Goal: Transaction & Acquisition: Purchase product/service

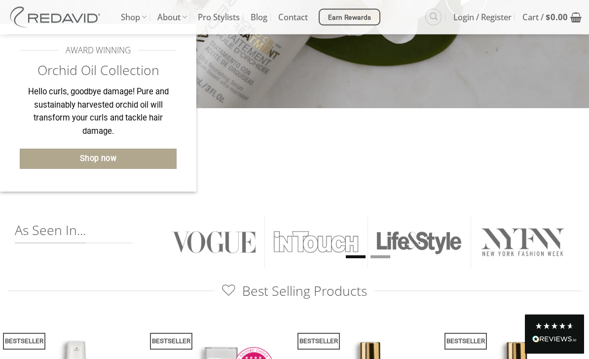
scroll to position [274, 0]
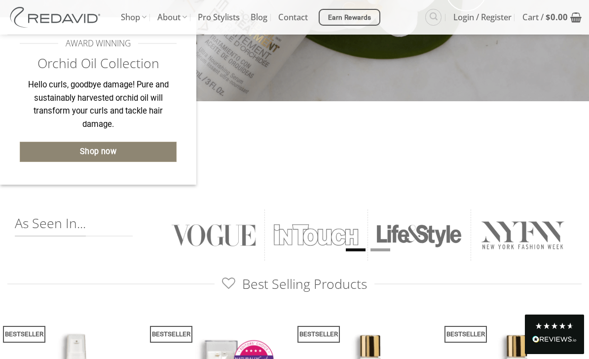
click at [52, 145] on link "Shop now" at bounding box center [98, 152] width 157 height 20
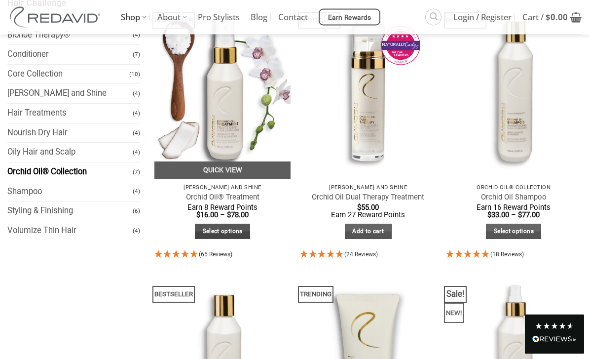
scroll to position [131, 0]
click at [210, 233] on link "Select options" at bounding box center [222, 230] width 55 height 15
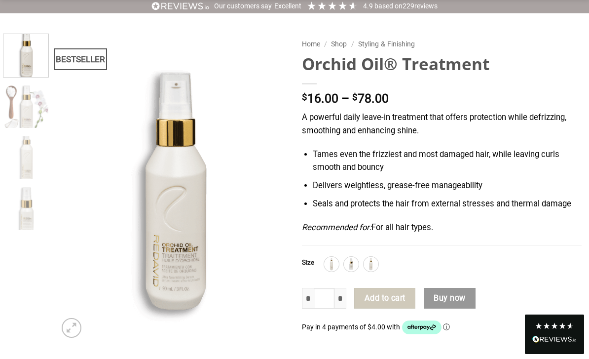
scroll to position [92, 0]
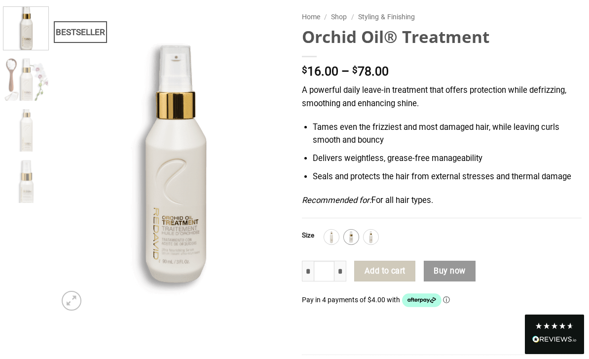
click at [352, 233] on img at bounding box center [351, 236] width 13 height 13
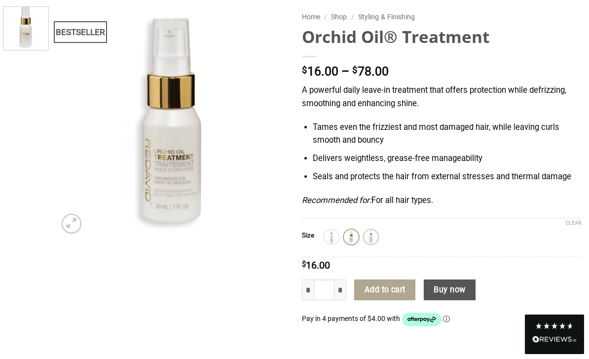
click at [371, 237] on img at bounding box center [370, 236] width 13 height 13
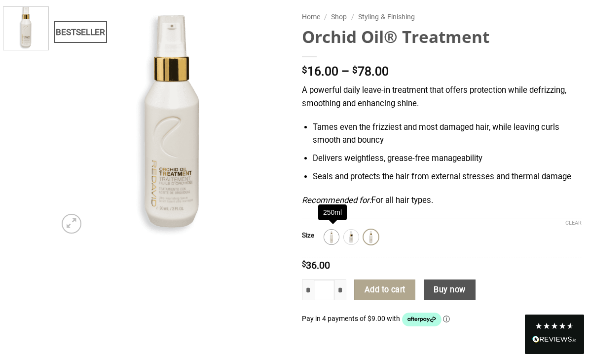
click at [333, 240] on img at bounding box center [331, 236] width 13 height 13
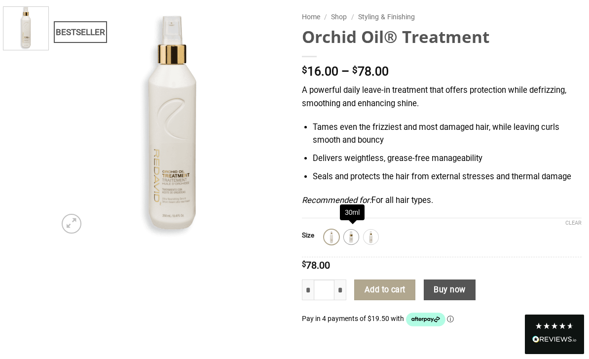
click at [358, 232] on img at bounding box center [351, 236] width 13 height 13
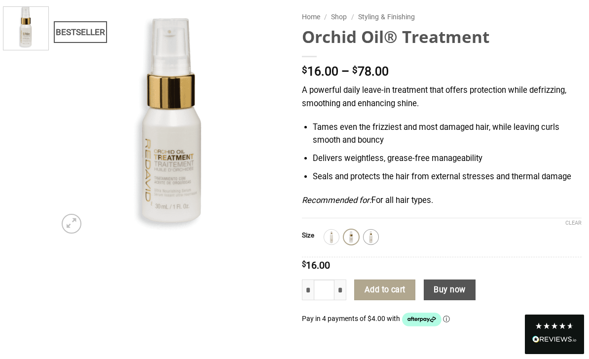
click at [377, 234] on img at bounding box center [370, 236] width 13 height 13
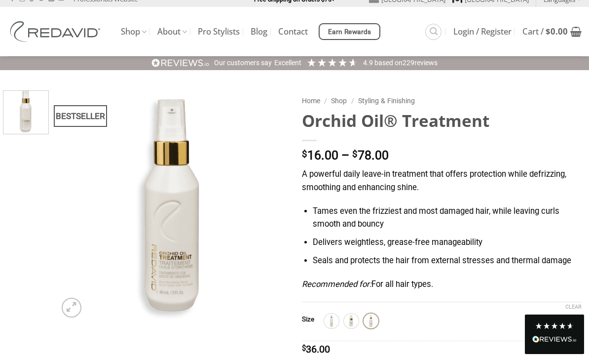
scroll to position [0, 0]
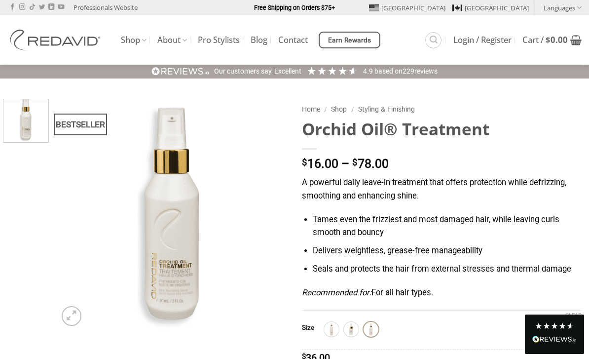
click at [486, 1] on ul "United States Canada Languages You need Polylang or WPML plugin for this to wor…" at bounding box center [458, 7] width 247 height 15
